Goal: Check status

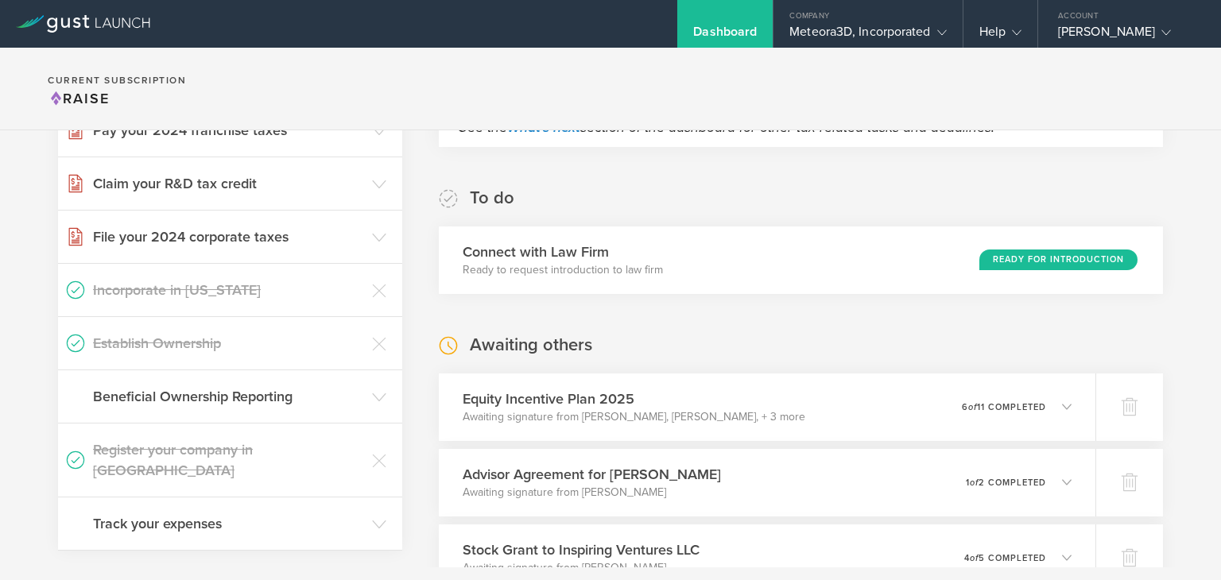
scroll to position [293, 0]
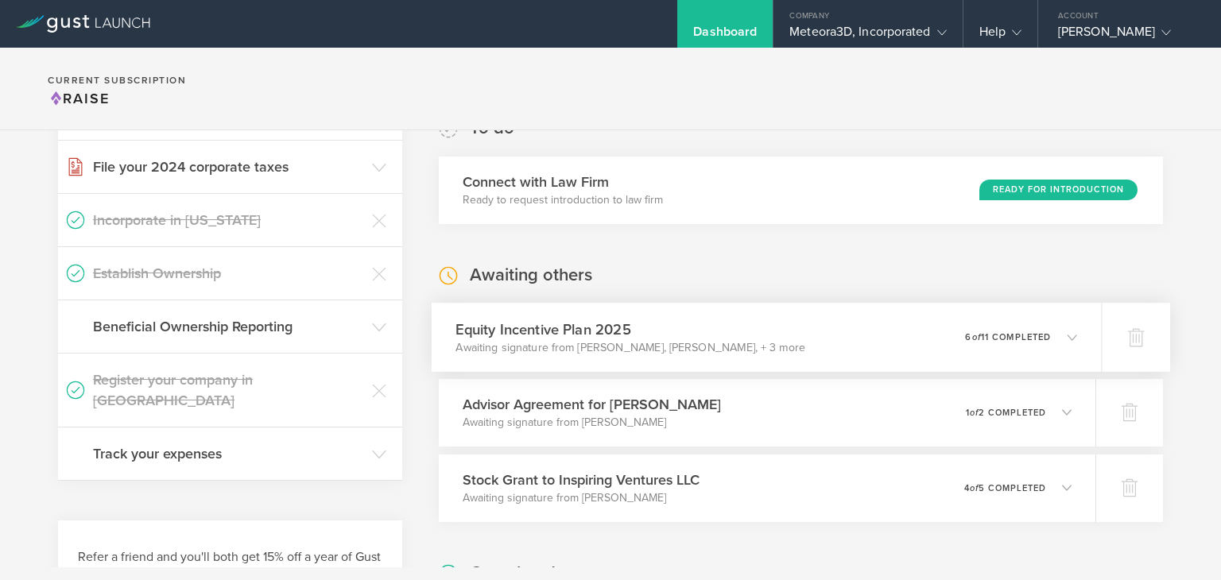
click at [1033, 324] on div "0 undeliverable 6 of 11 completed" at bounding box center [1021, 337] width 112 height 27
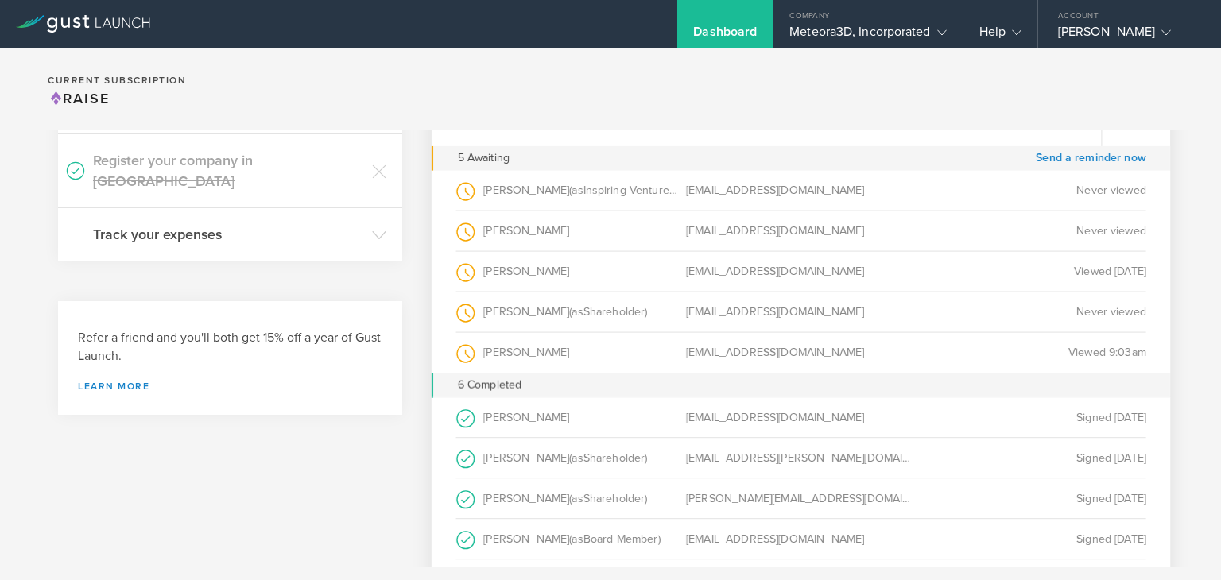
scroll to position [336, 0]
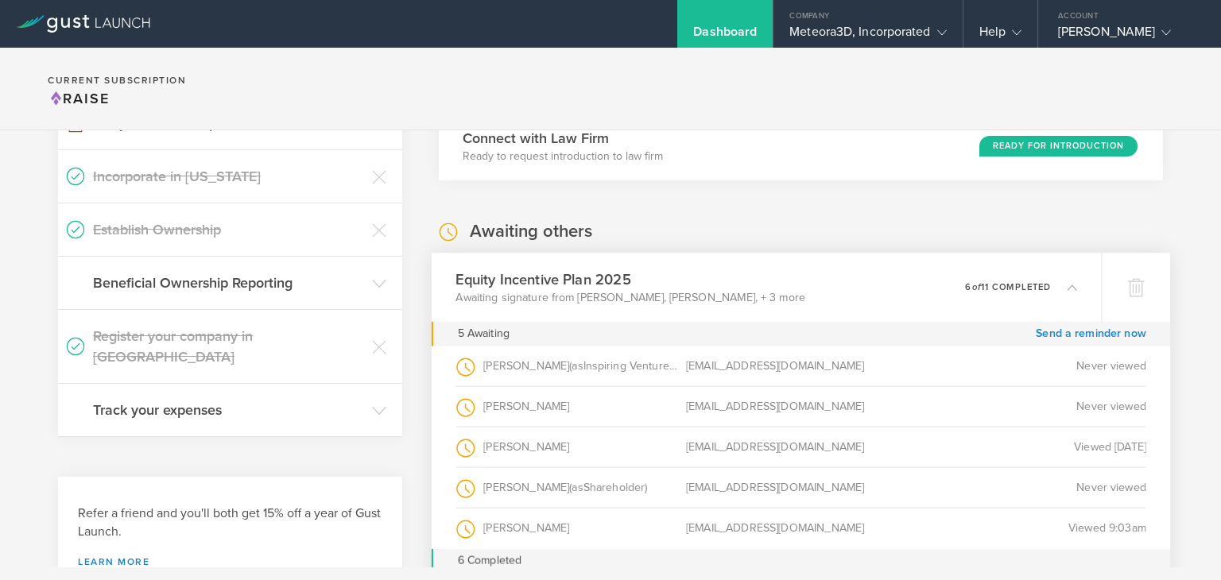
click at [1051, 290] on icon at bounding box center [1064, 287] width 26 height 14
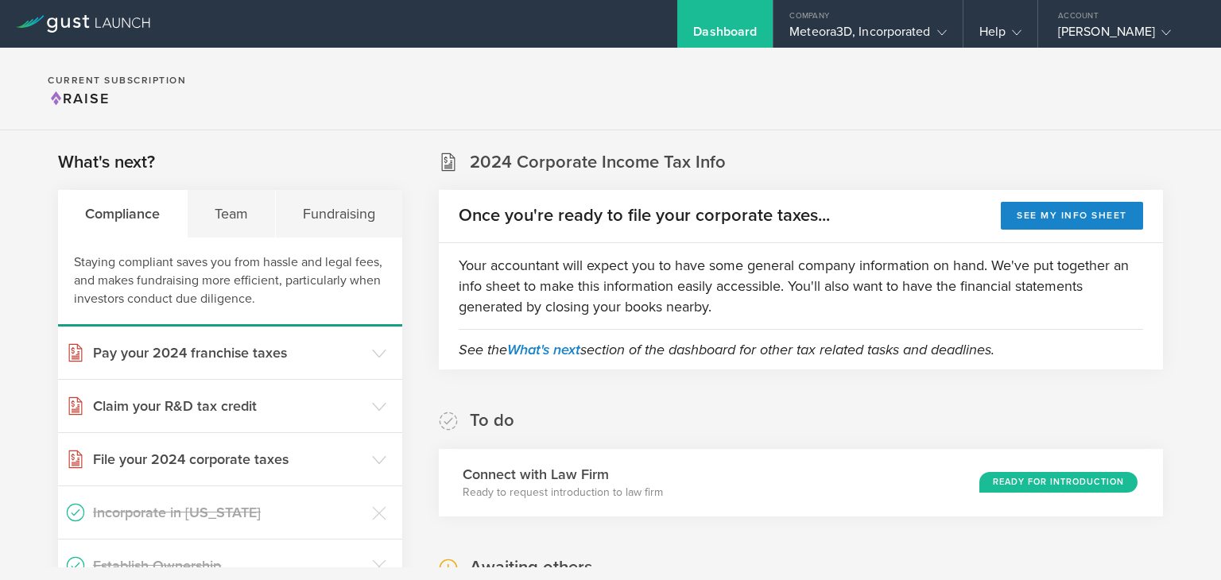
scroll to position [188, 0]
